Goal: Task Accomplishment & Management: Use online tool/utility

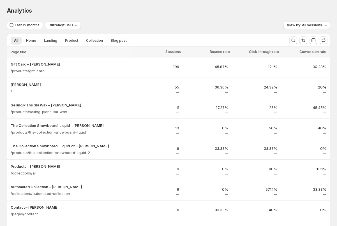
click at [114, 19] on div "Analytics. This page is ready Analytics" at bounding box center [168, 10] width 323 height 21
click at [108, 27] on div "Last 12 months Currency: USD View by: All sessions" at bounding box center [168, 25] width 323 height 8
click at [108, 18] on div "Analytics. This page is ready Analytics" at bounding box center [168, 10] width 323 height 21
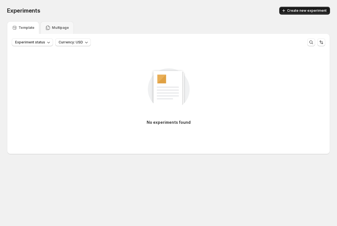
click at [299, 10] on span "Create new experiment" at bounding box center [306, 10] width 39 height 4
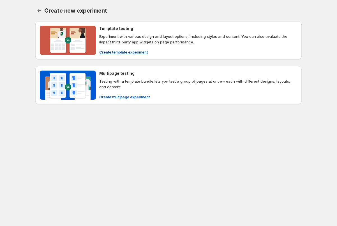
click at [110, 30] on h4 "Template testing" at bounding box center [116, 29] width 34 height 6
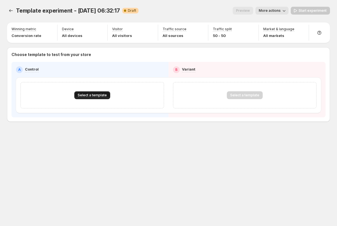
click at [93, 93] on span "Select a template" at bounding box center [92, 95] width 29 height 4
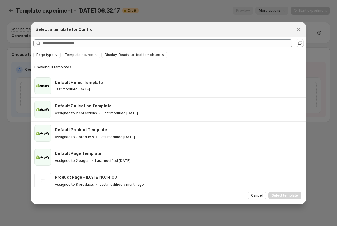
click at [50, 55] on span "Page type" at bounding box center [44, 55] width 17 height 4
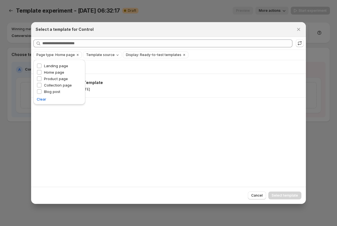
click at [85, 139] on div "Showing 1 template Default Home Template Last modified 7 months ago" at bounding box center [168, 123] width 274 height 127
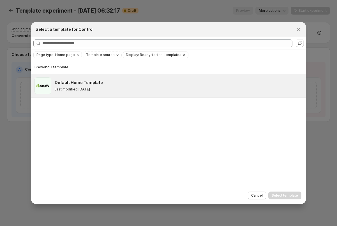
click at [89, 87] on div "Default Home Template Last modified 7 months ago" at bounding box center [178, 86] width 246 height 12
click at [278, 195] on span "Select template" at bounding box center [284, 195] width 26 height 4
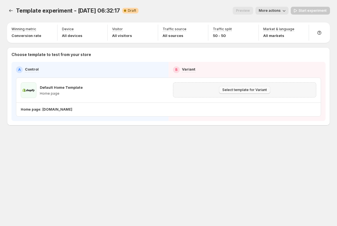
click at [240, 90] on span "Select template for Variant" at bounding box center [244, 90] width 45 height 4
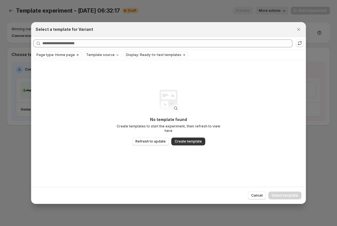
click at [62, 56] on span "Page type: Home page" at bounding box center [55, 55] width 38 height 4
click at [77, 55] on icon "Clear" at bounding box center [77, 55] width 4 height 4
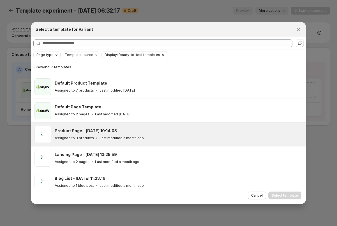
scroll to position [19, 0]
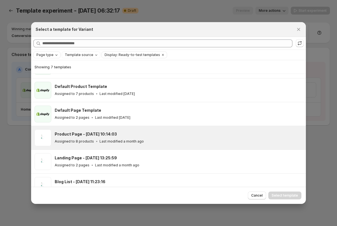
click at [74, 136] on h3 "Product Page - Apr 9, 10:14:03" at bounding box center [86, 134] width 62 height 6
click at [285, 195] on span "Select template" at bounding box center [284, 195] width 26 height 4
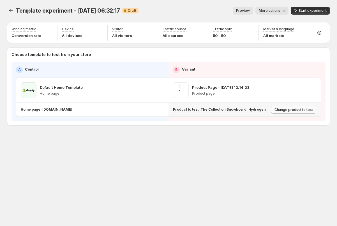
click at [286, 110] on span "Change product to test" at bounding box center [293, 110] width 38 height 4
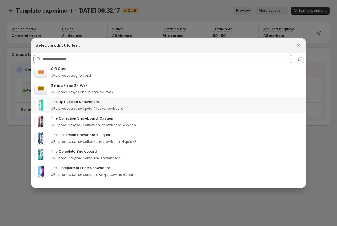
scroll to position [0, 0]
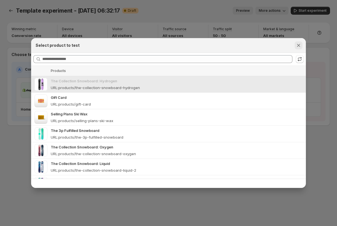
click at [299, 43] on icon "Close" at bounding box center [298, 46] width 6 height 6
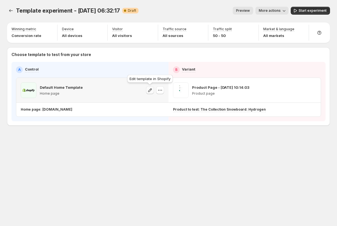
click at [150, 91] on icon "button" at bounding box center [150, 90] width 6 height 6
click at [159, 90] on icon "button" at bounding box center [160, 90] width 6 height 6
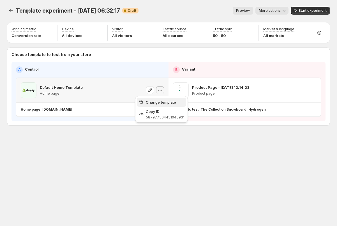
click at [155, 104] on span "Change template" at bounding box center [161, 102] width 30 height 4
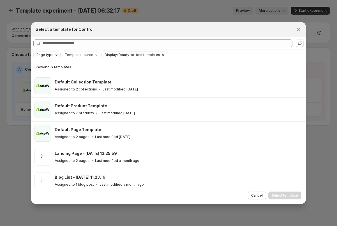
click at [55, 56] on icon "Page type" at bounding box center [56, 55] width 4 height 4
click at [50, 80] on span "Product page" at bounding box center [56, 78] width 24 height 4
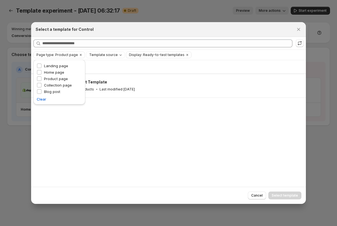
click at [77, 148] on div "Showing 1 template Default Product Template Assigned to 7 products Last modifie…" at bounding box center [168, 123] width 274 height 127
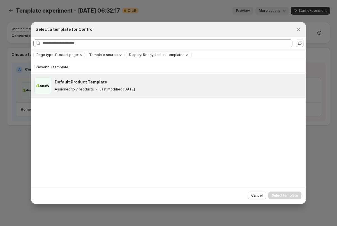
click at [119, 85] on div "Default Product Template Assigned to 7 products Last modified 7 months ago" at bounding box center [178, 85] width 246 height 13
click at [292, 198] on button "Select template" at bounding box center [284, 196] width 33 height 8
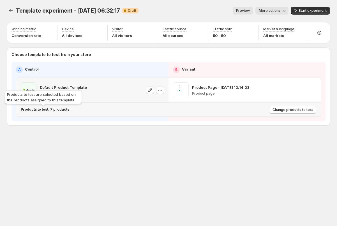
click at [59, 110] on p "Products to test: 7 products" at bounding box center [45, 109] width 48 height 4
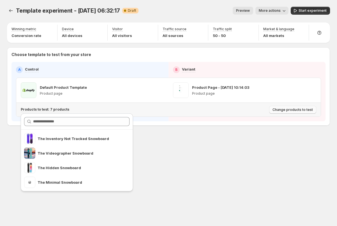
click at [281, 111] on span "Change products to test" at bounding box center [292, 110] width 40 height 4
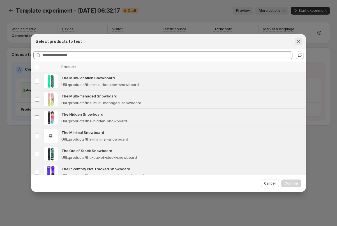
click at [298, 43] on icon "Close" at bounding box center [298, 42] width 6 height 6
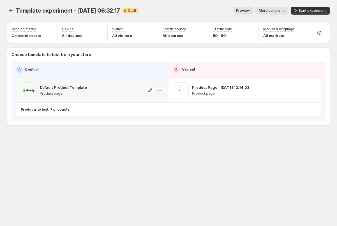
click at [158, 90] on icon "button" at bounding box center [160, 90] width 6 height 6
click at [150, 89] on icon "button" at bounding box center [150, 90] width 4 height 4
click at [161, 91] on icon "button" at bounding box center [160, 90] width 6 height 6
click at [163, 105] on span "Change template" at bounding box center [165, 102] width 39 height 6
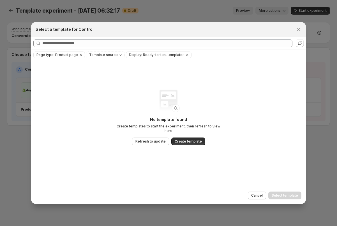
click at [78, 56] on icon "Clear" at bounding box center [80, 55] width 4 height 4
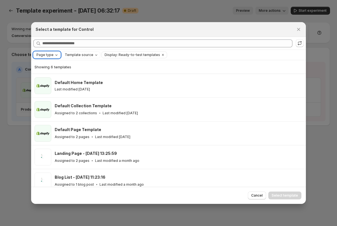
click at [47, 56] on span "Page type" at bounding box center [44, 55] width 17 height 4
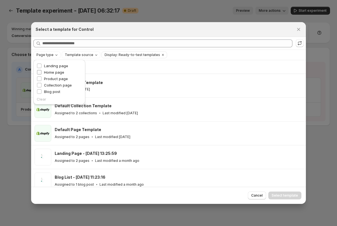
click at [49, 71] on span "Home page" at bounding box center [54, 72] width 20 height 4
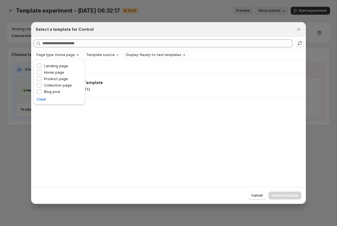
click at [131, 127] on div "Showing 1 template Default Home Template Last modified 7 months ago" at bounding box center [168, 123] width 274 height 127
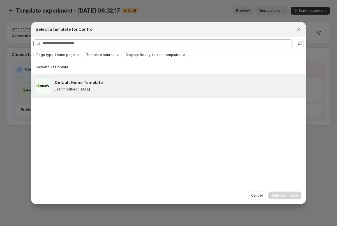
click at [87, 83] on h3 "Default Home Template" at bounding box center [79, 83] width 48 height 6
click at [276, 194] on span "Select template" at bounding box center [284, 195] width 26 height 4
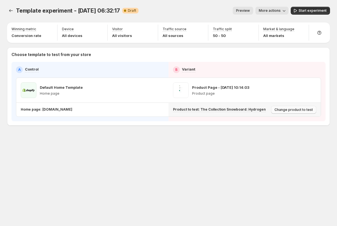
click at [278, 111] on span "Change product to test" at bounding box center [293, 110] width 38 height 4
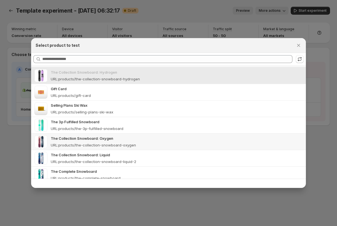
scroll to position [4, 0]
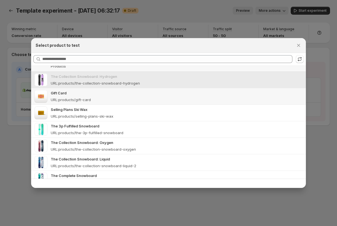
click at [112, 95] on p "Gift Card" at bounding box center [176, 93] width 251 height 6
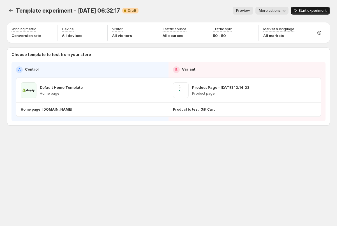
click at [307, 9] on span "Start experiment" at bounding box center [312, 10] width 28 height 4
click at [10, 10] on icon "Experiments" at bounding box center [11, 11] width 6 height 6
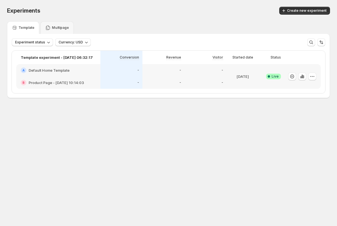
click at [196, 5] on div "Experiments. This page is ready Experiments Create new experiment" at bounding box center [168, 10] width 323 height 21
click at [181, 76] on icon "button" at bounding box center [302, 77] width 6 height 6
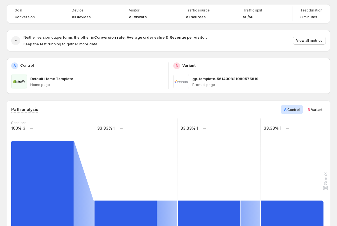
scroll to position [44, 0]
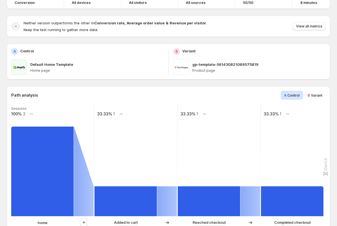
click at [181, 97] on span "Variant" at bounding box center [316, 95] width 11 height 4
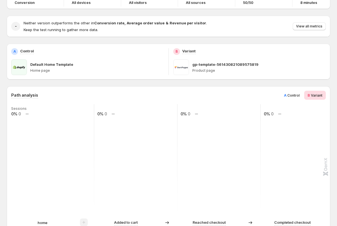
click at [181, 96] on span "Control" at bounding box center [293, 95] width 12 height 4
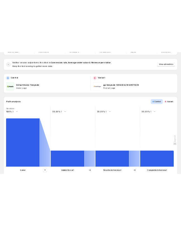
scroll to position [0, 0]
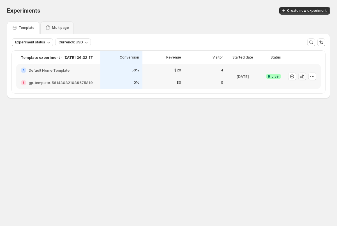
click at [301, 77] on icon "button" at bounding box center [300, 77] width 1 height 2
